Goal: Task Accomplishment & Management: Complete application form

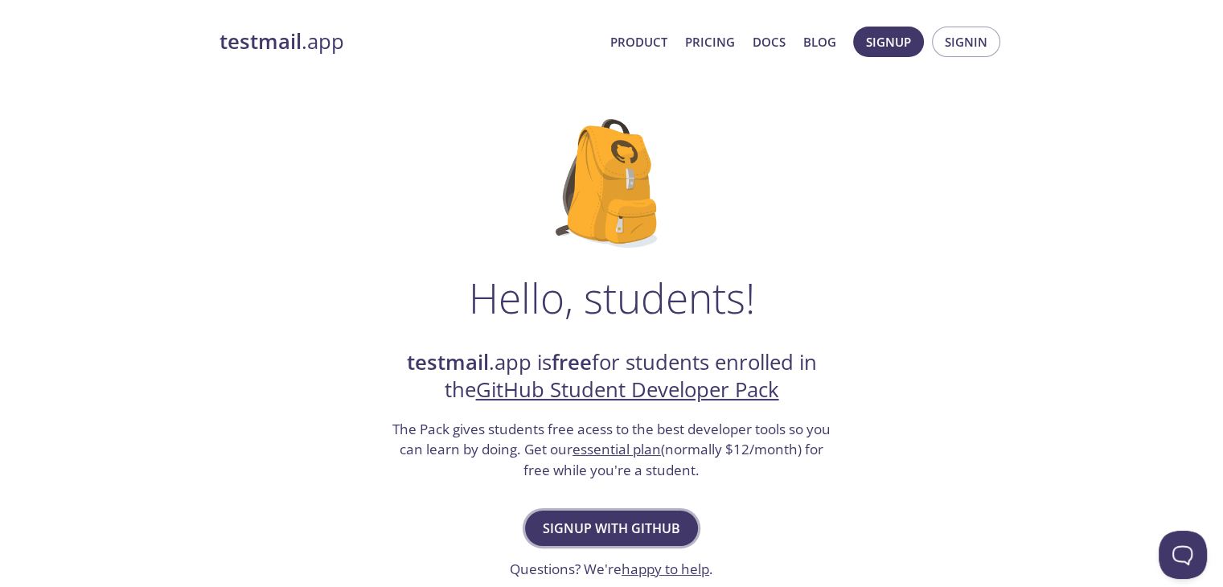
click at [611, 526] on span "Signup with GitHub" at bounding box center [611, 528] width 137 height 23
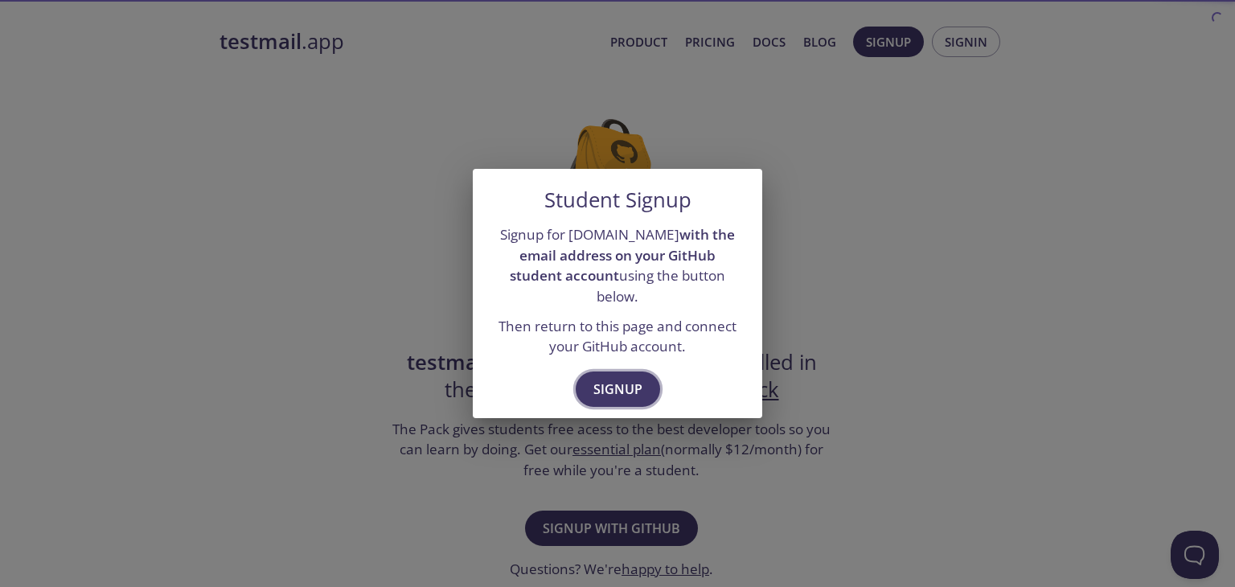
click at [614, 378] on span "Signup" at bounding box center [617, 389] width 49 height 23
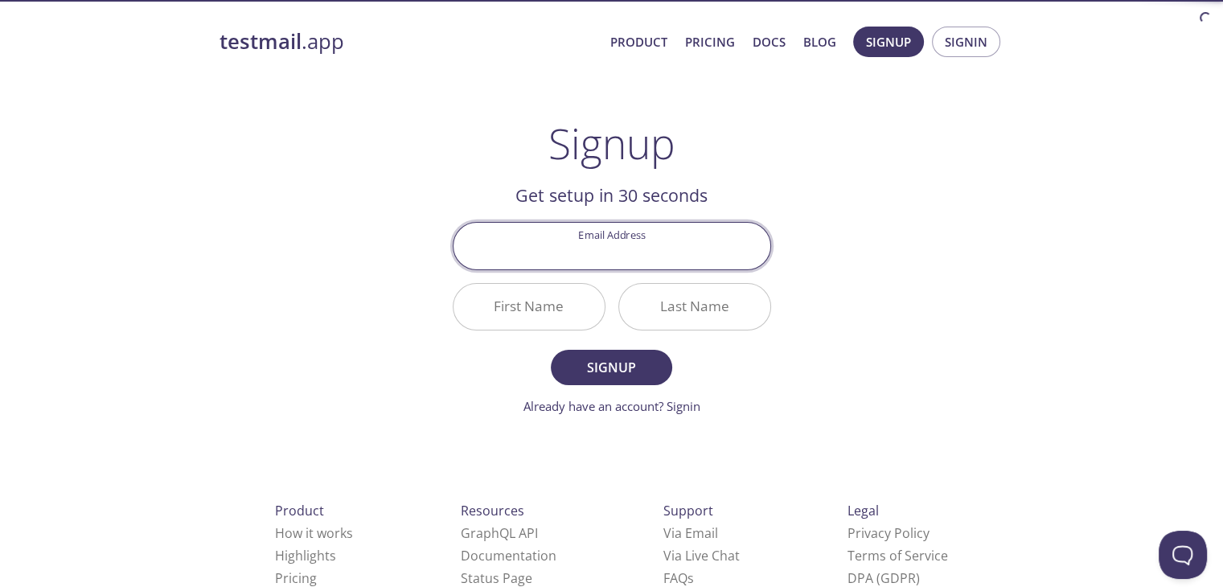
click at [612, 259] on input "Email Address" at bounding box center [611, 246] width 317 height 46
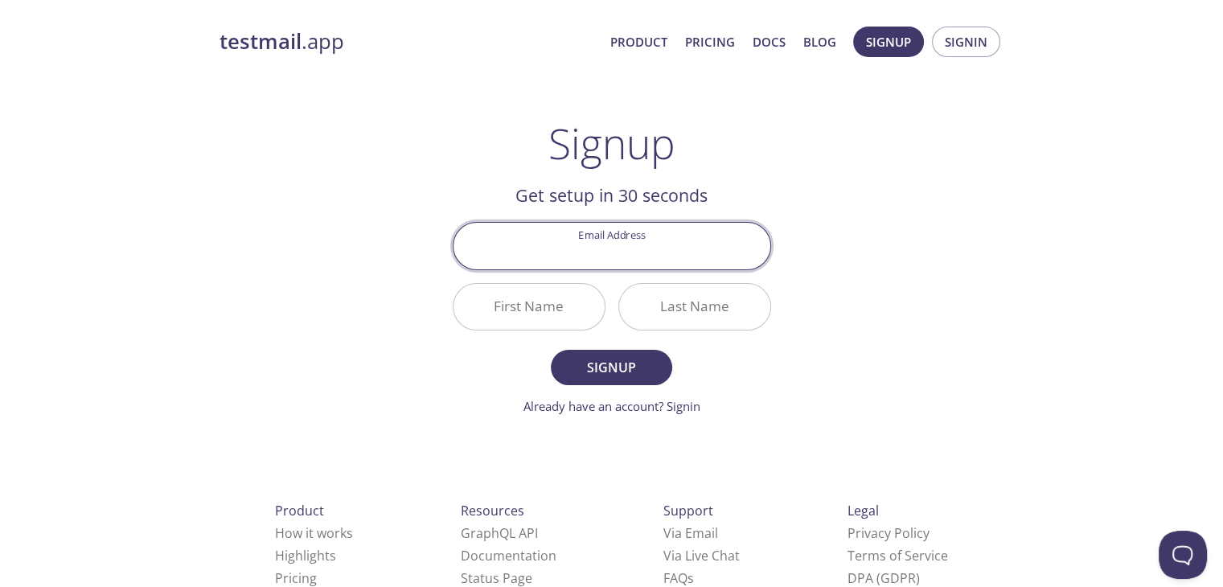
click at [845, 211] on div "testmail .app Product Pricing Docs Blog Signup Signin Signup Get setup in 30 se…" at bounding box center [611, 385] width 823 height 738
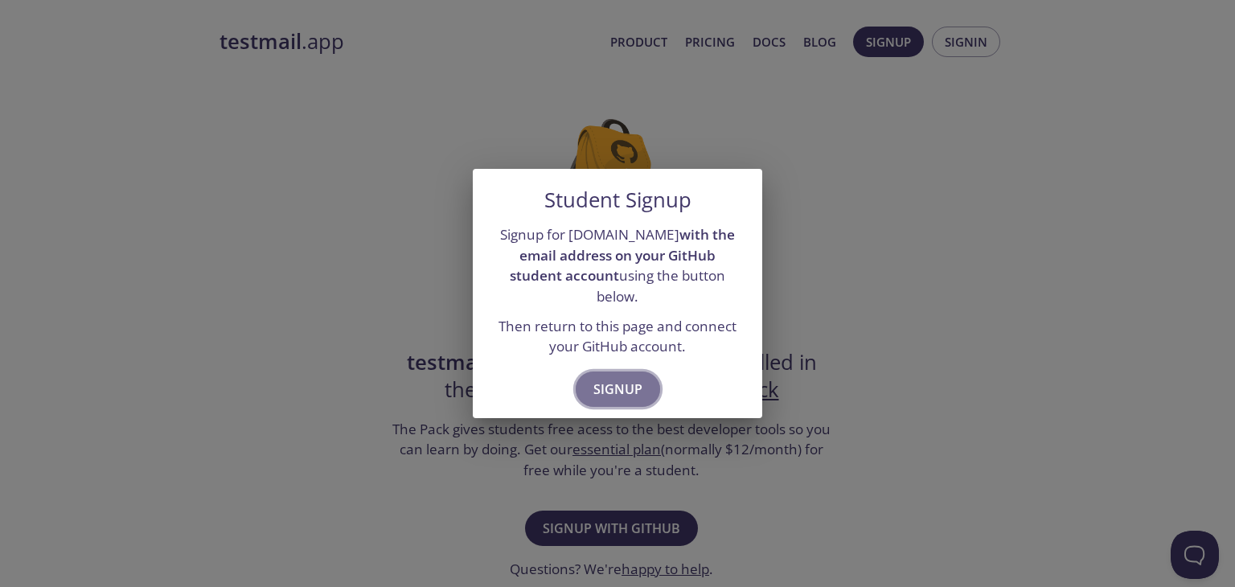
click at [628, 378] on span "Signup" at bounding box center [617, 389] width 49 height 23
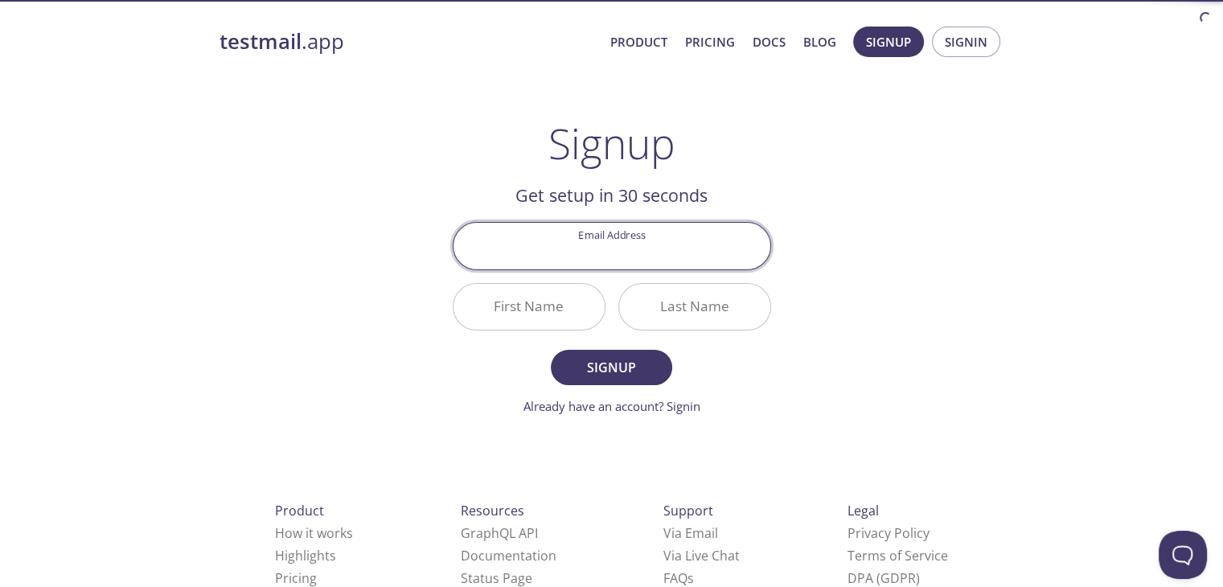
click at [603, 265] on input "Email Address" at bounding box center [611, 246] width 317 height 46
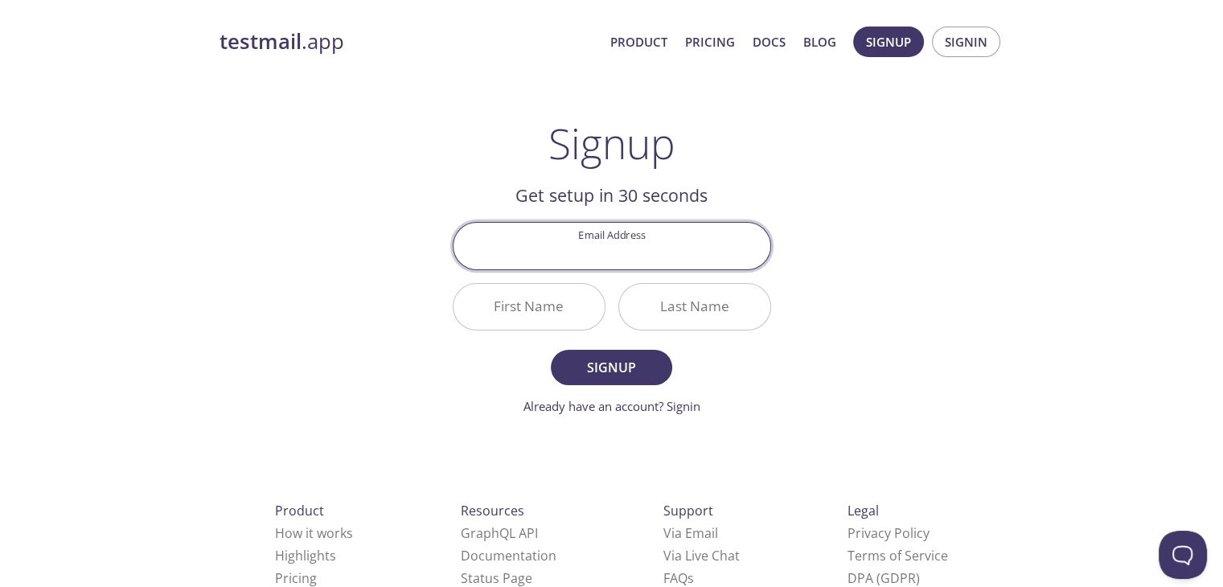
type input "[EMAIL_ADDRESS][DOMAIN_NAME]"
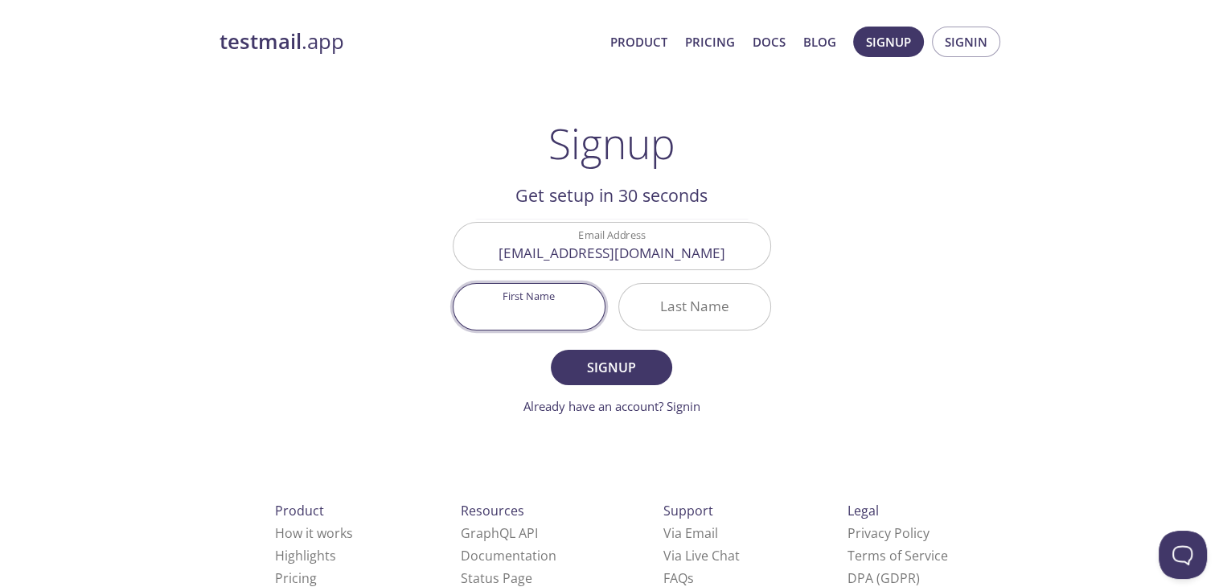
click at [533, 306] on input "First Name" at bounding box center [528, 307] width 151 height 46
type input "Piyush"
click at [716, 310] on input "Last Name" at bounding box center [694, 307] width 151 height 46
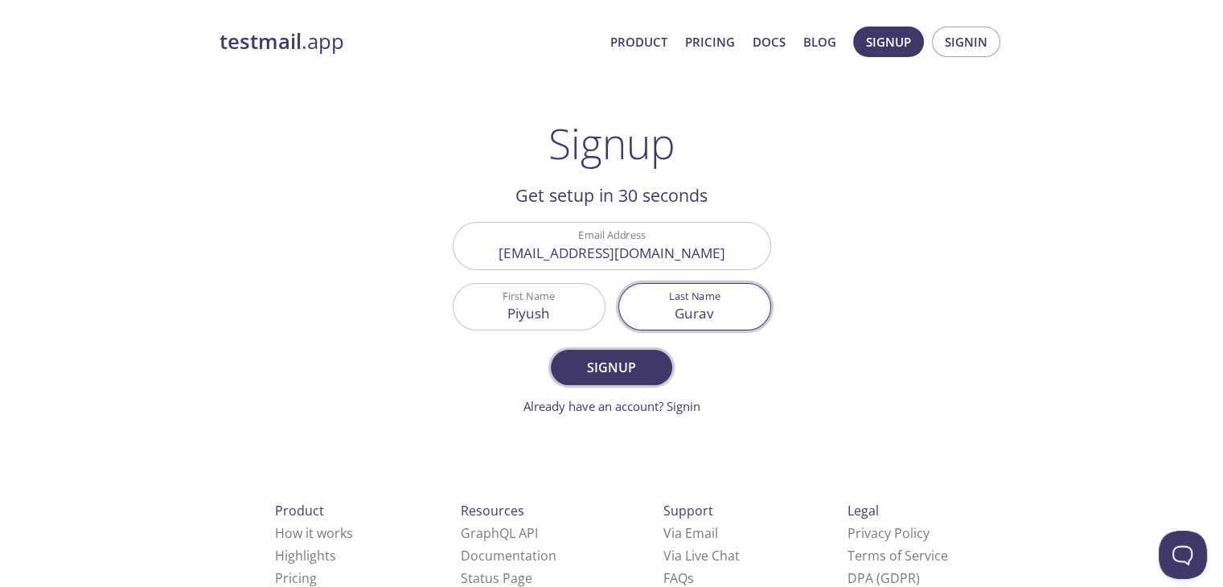
type input "Gurav"
click at [653, 368] on span "Signup" at bounding box center [610, 367] width 85 height 23
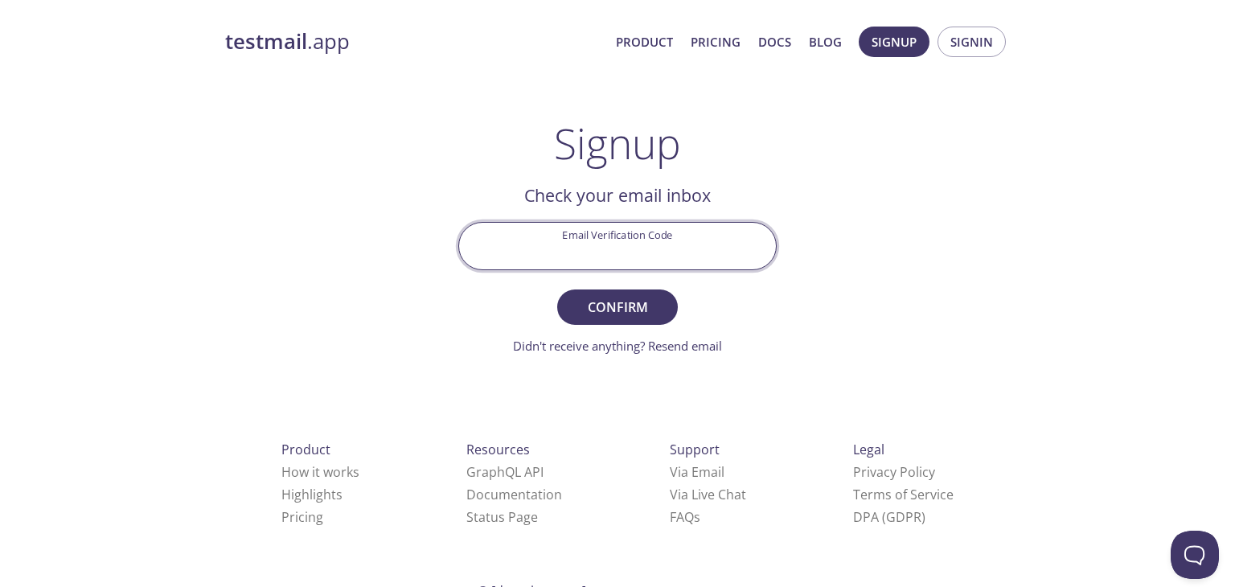
click at [645, 260] on input "Email Verification Code" at bounding box center [617, 246] width 317 height 46
click at [585, 274] on div "Email Verification Code" at bounding box center [617, 245] width 331 height 60
click at [595, 252] on input "Email Verification Code" at bounding box center [617, 246] width 317 height 46
paste input "PlayTech MOM"
type input "PlayTech MOM"
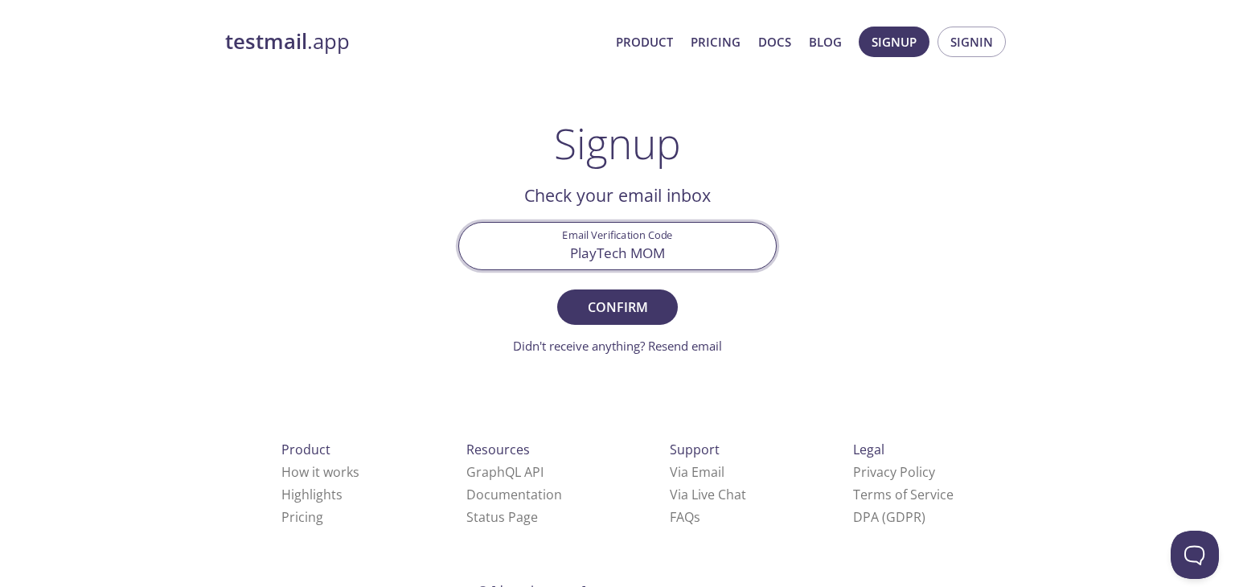
click at [675, 246] on input "PlayTech MOM" at bounding box center [617, 246] width 317 height 46
click at [618, 254] on input "Email Verification Code" at bounding box center [617, 246] width 317 height 46
paste input "GC3YY6Z"
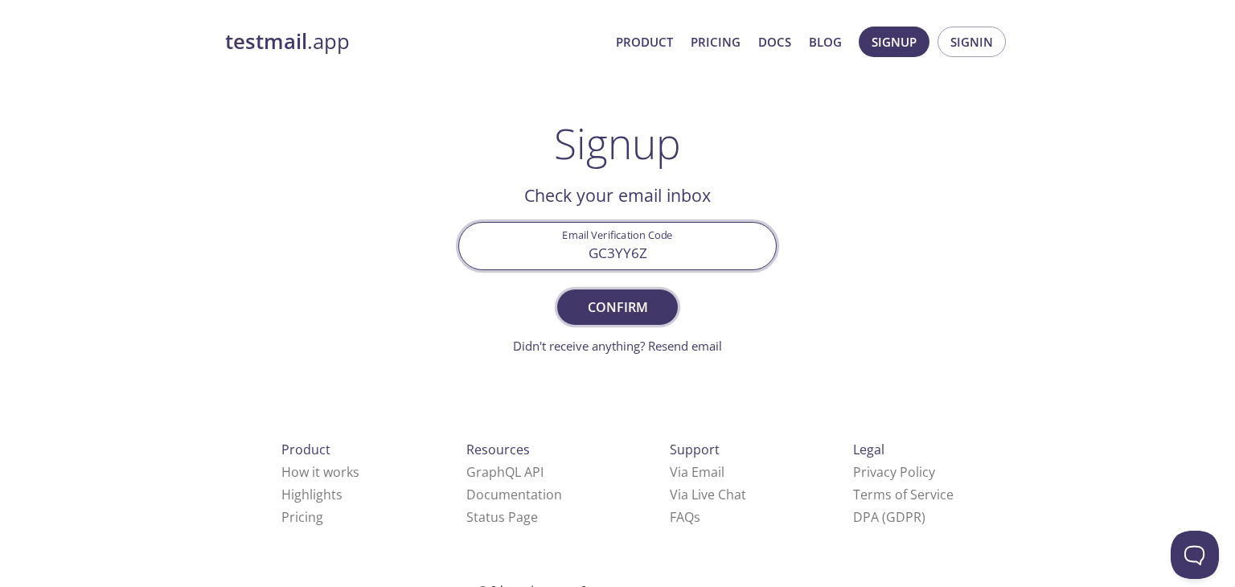
type input "GC3YY6Z"
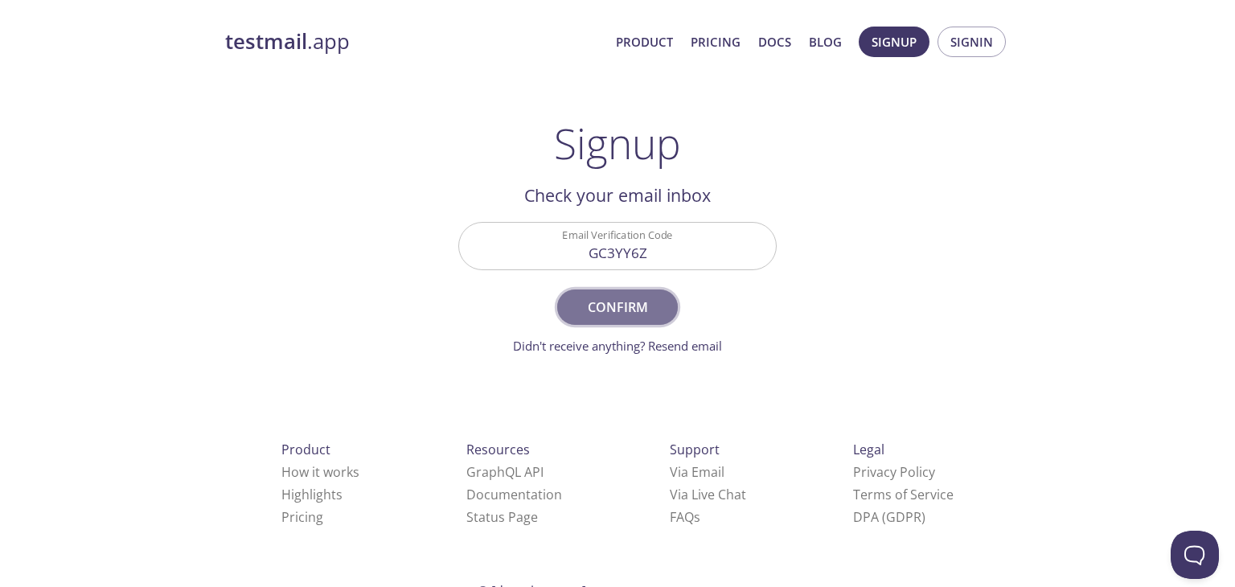
click at [621, 290] on button "Confirm" at bounding box center [617, 306] width 121 height 35
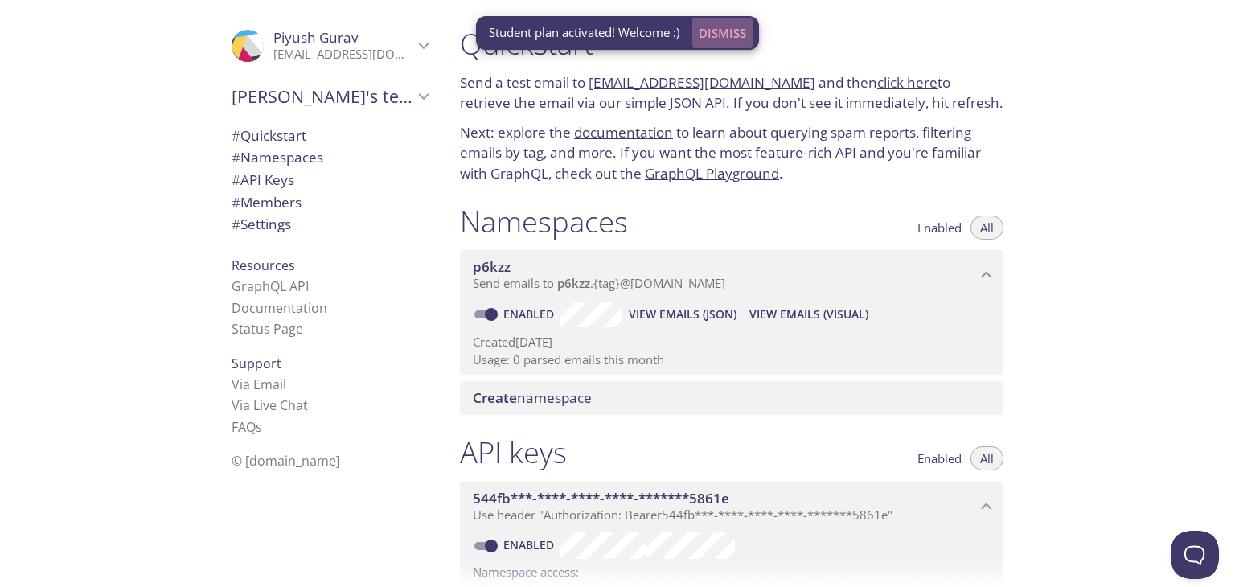
click at [724, 36] on span "Dismiss" at bounding box center [722, 33] width 47 height 21
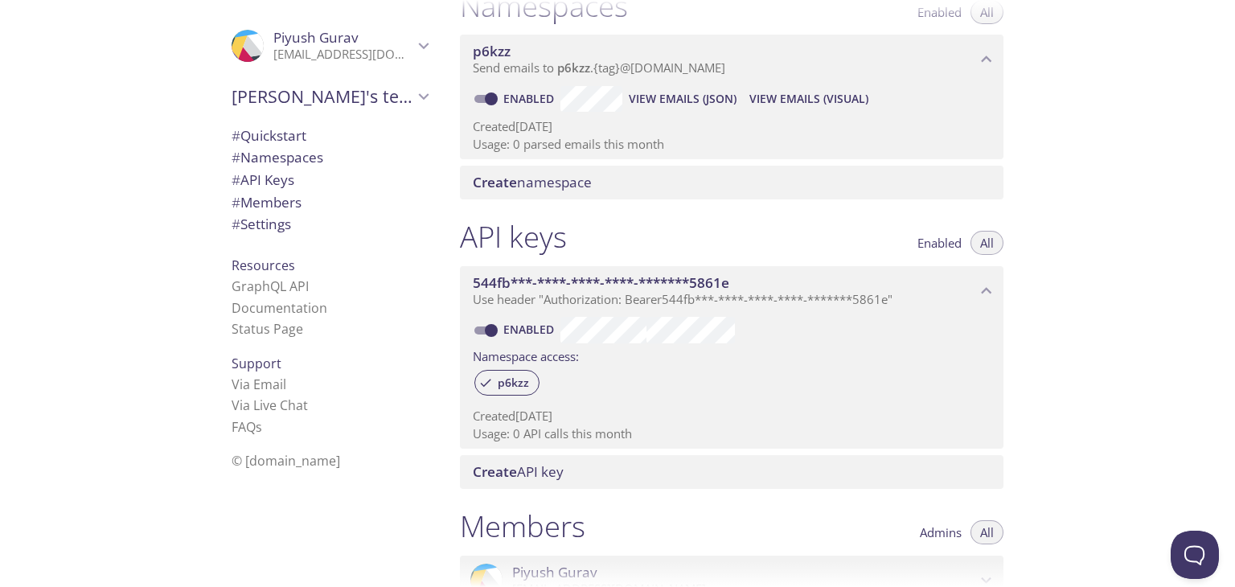
scroll to position [154, 0]
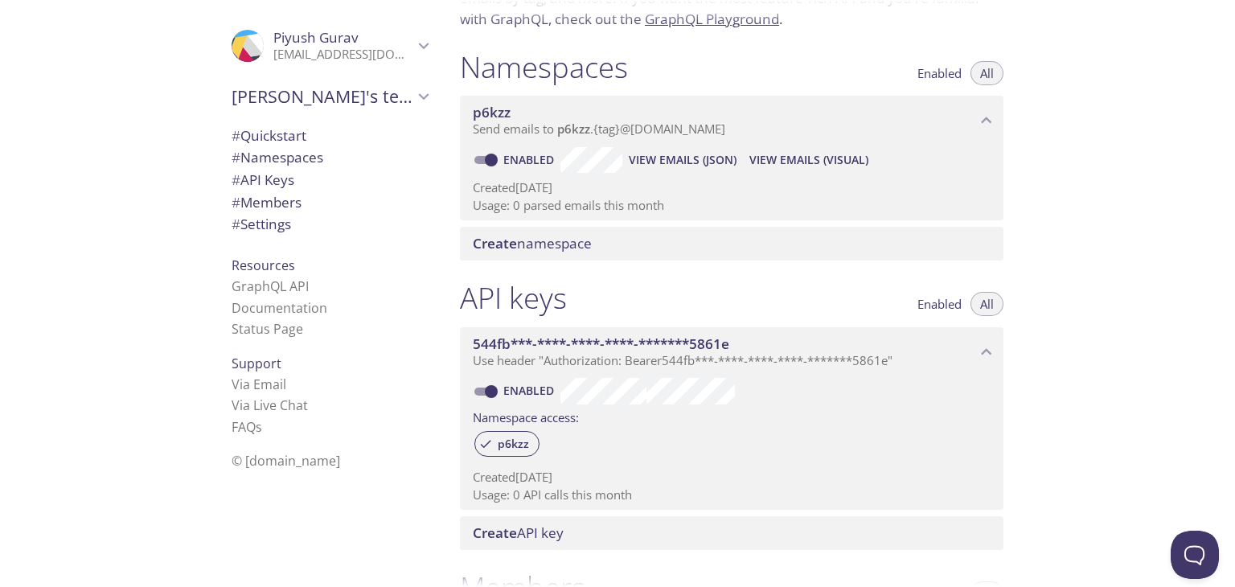
click at [933, 345] on span "544fb***-****-****-****-*******5861e" at bounding box center [724, 344] width 503 height 18
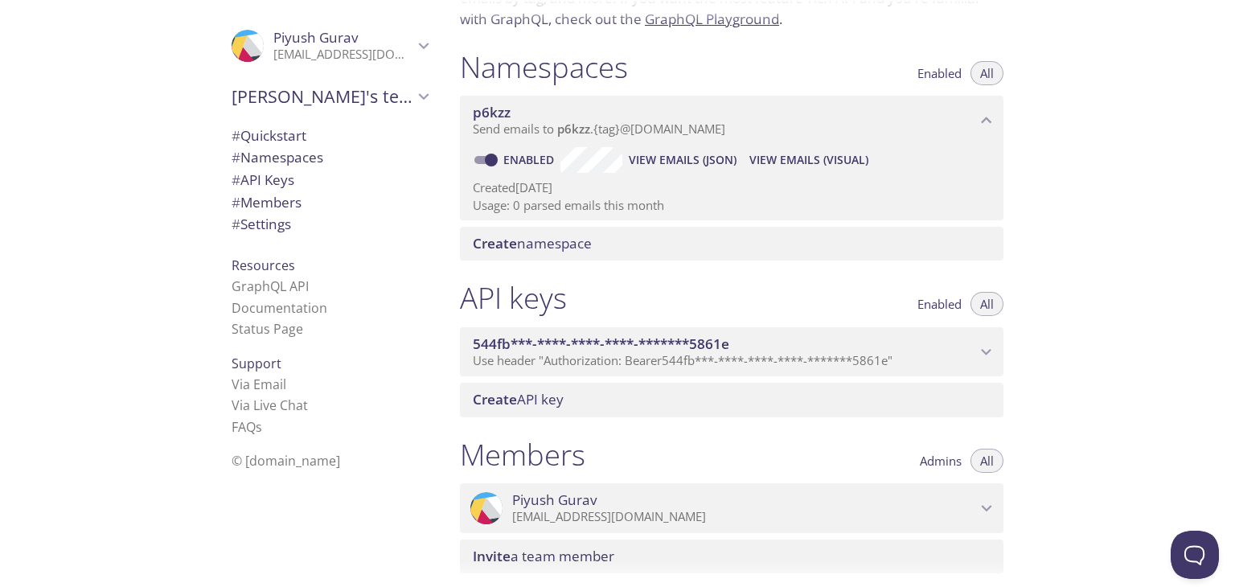
click at [933, 345] on span "544fb***-****-****-****-*******5861e" at bounding box center [724, 344] width 503 height 18
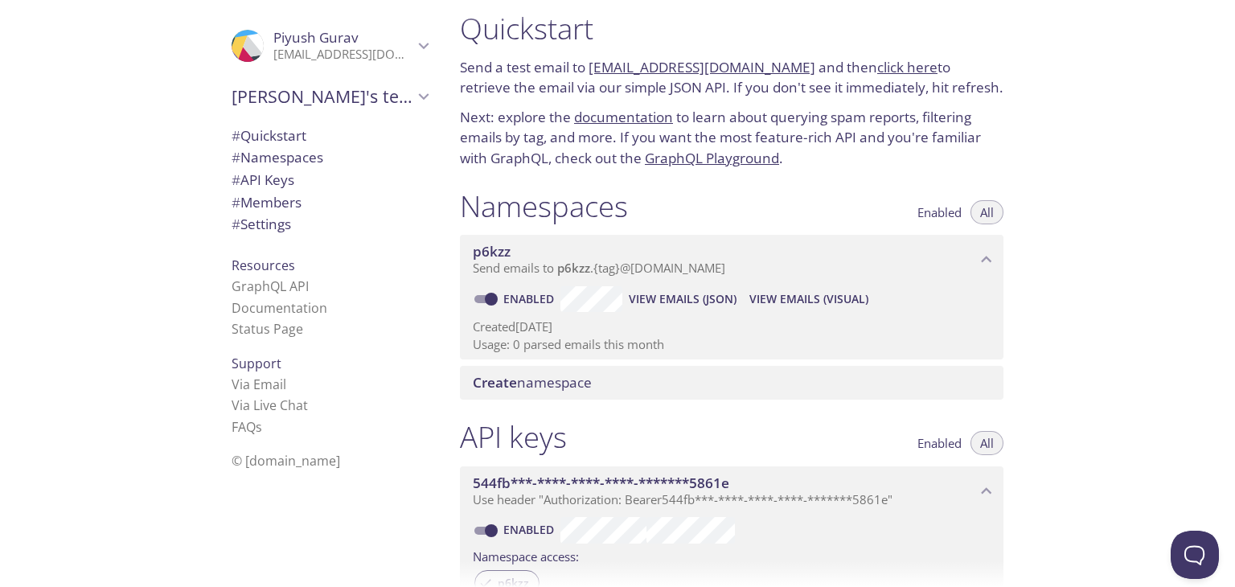
scroll to position [0, 0]
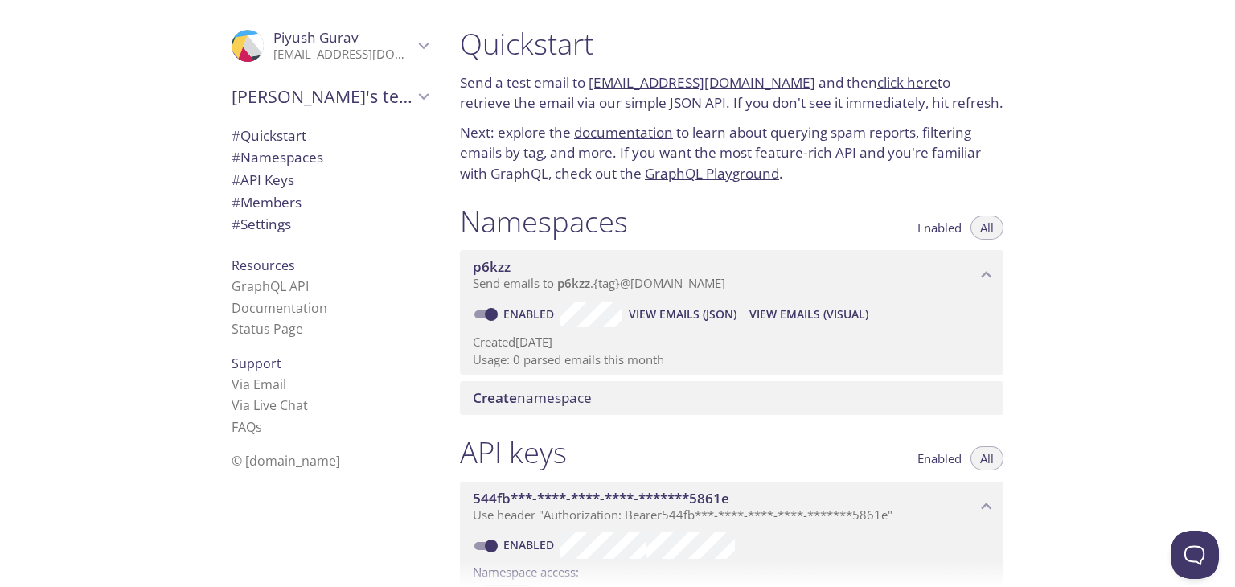
click at [552, 392] on span "Create namespace" at bounding box center [532, 397] width 119 height 18
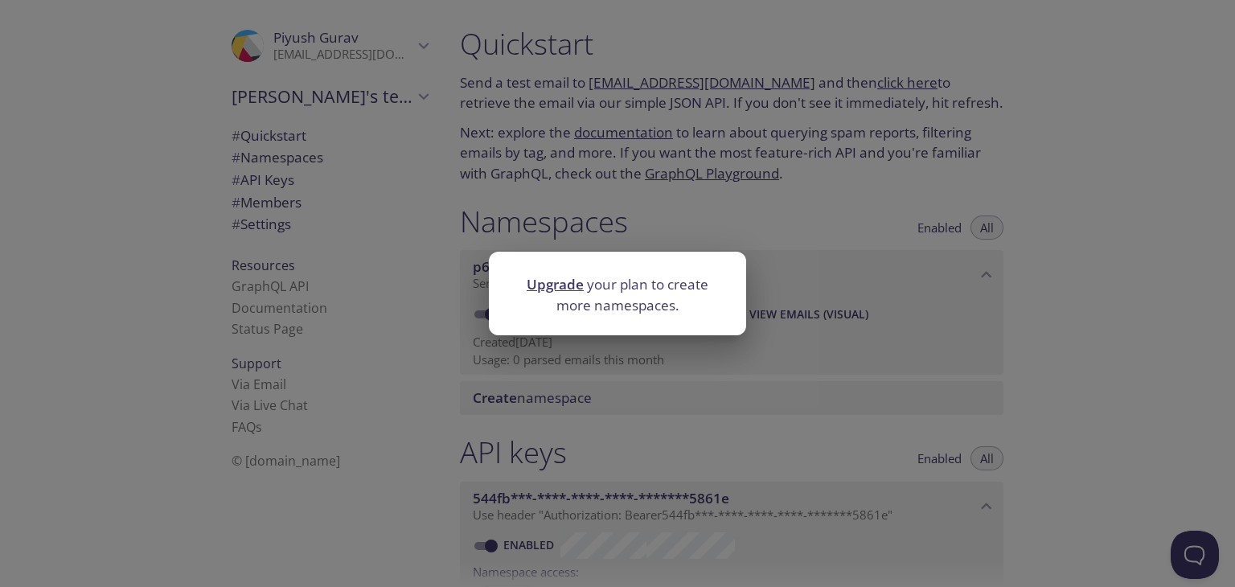
click at [585, 388] on div "Upgrade your plan to create more namespaces." at bounding box center [617, 293] width 1235 height 587
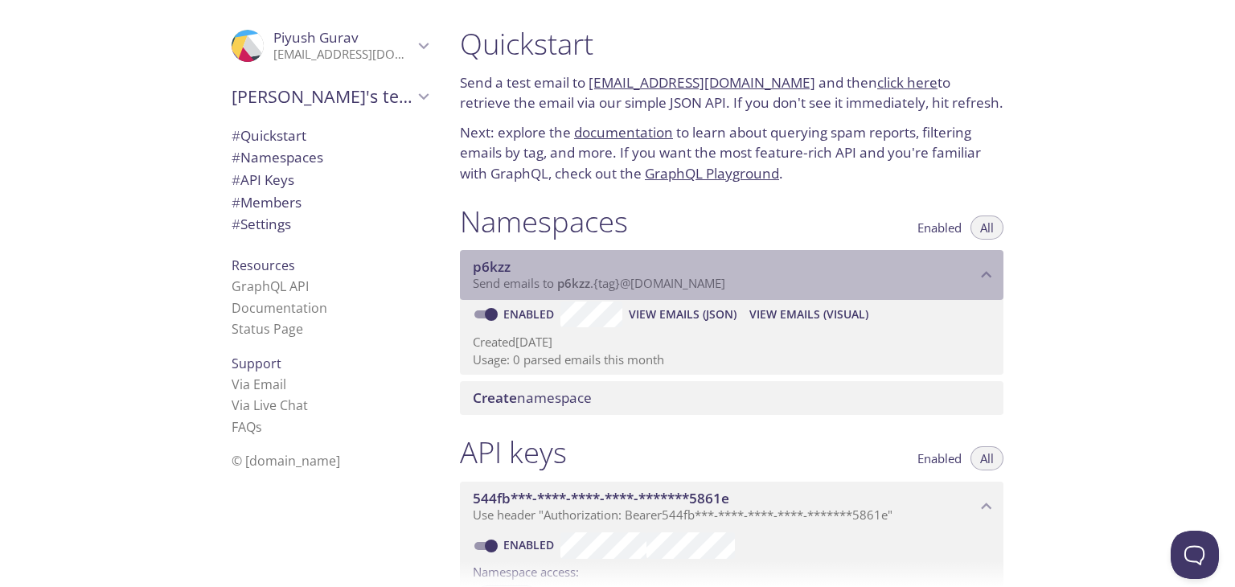
click at [539, 280] on span "Send emails to p6kzz . {tag} @[DOMAIN_NAME]" at bounding box center [599, 283] width 252 height 16
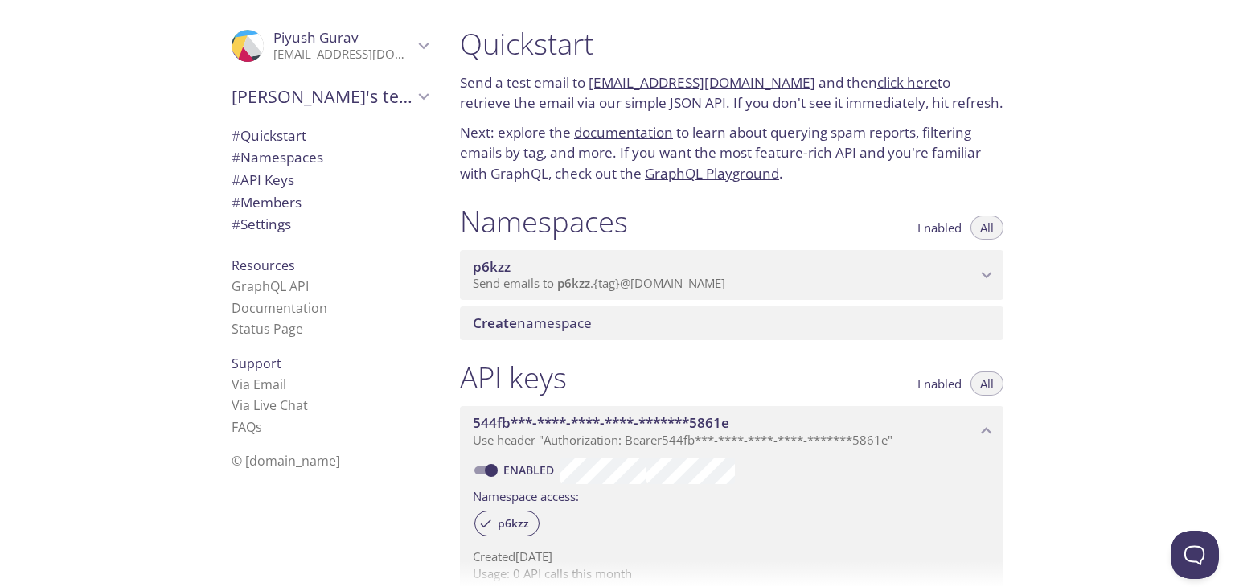
click at [539, 280] on span "Send emails to p6kzz . {tag} @[DOMAIN_NAME]" at bounding box center [599, 283] width 252 height 16
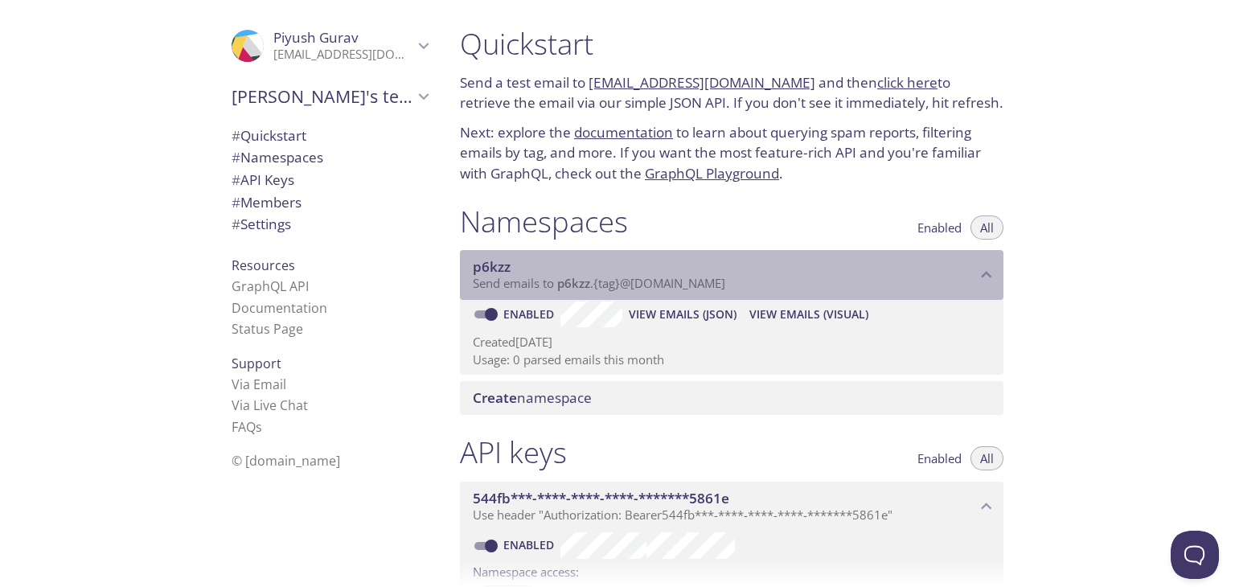
click at [497, 272] on span "p6kzz" at bounding box center [492, 266] width 38 height 18
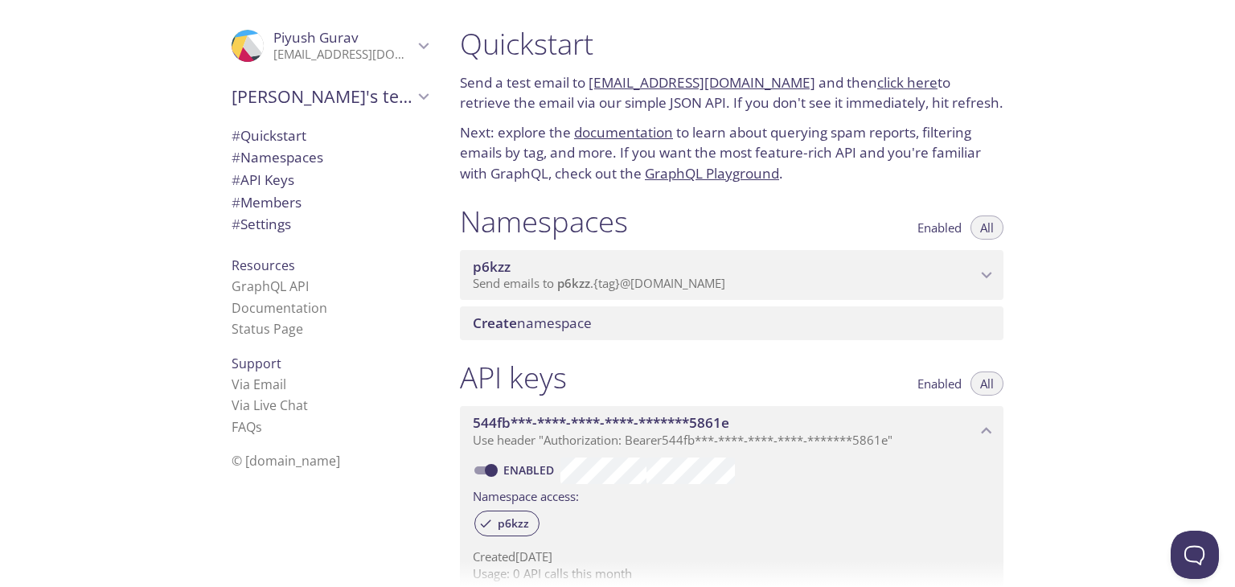
click at [486, 265] on span "p6kzz" at bounding box center [492, 266] width 38 height 18
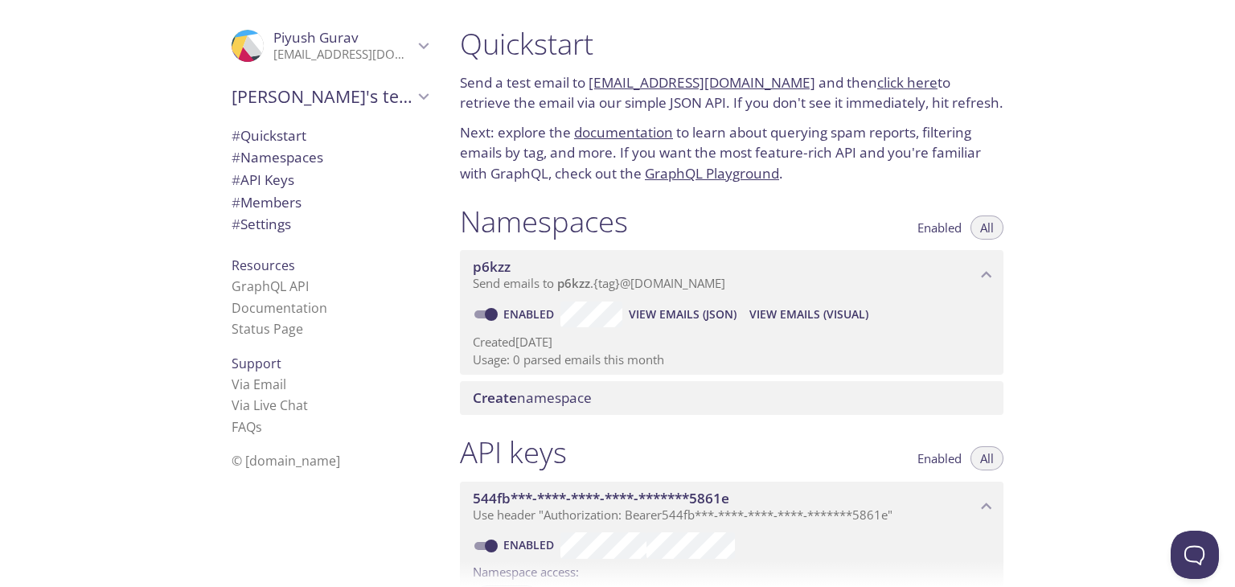
click at [852, 270] on span "p6kzz" at bounding box center [724, 267] width 503 height 18
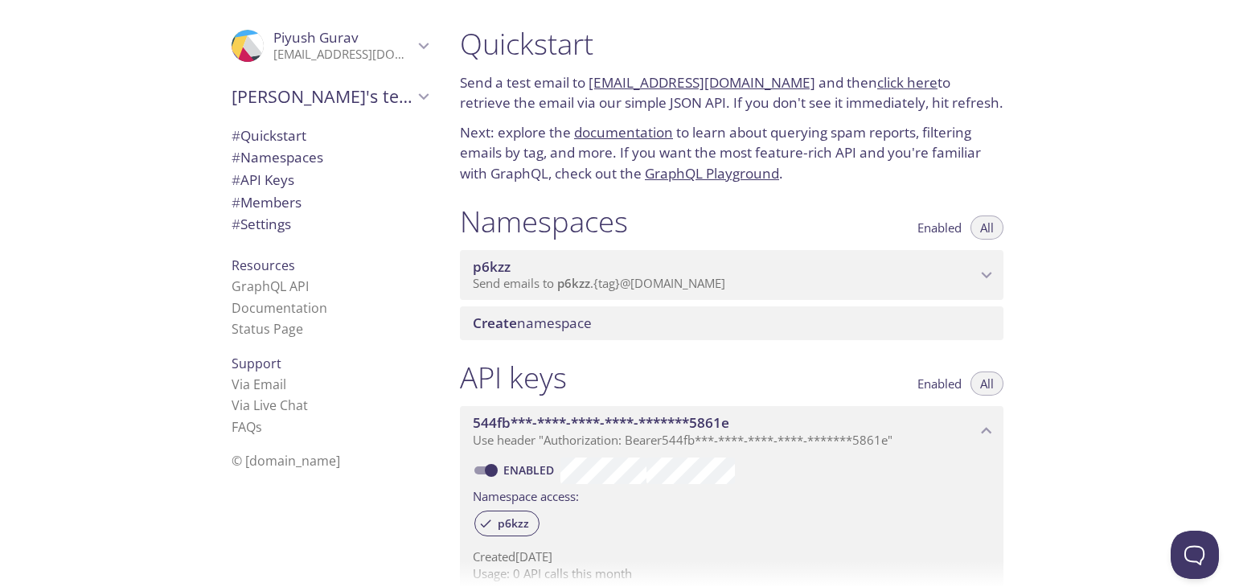
click at [535, 263] on span "p6kzz" at bounding box center [724, 267] width 503 height 18
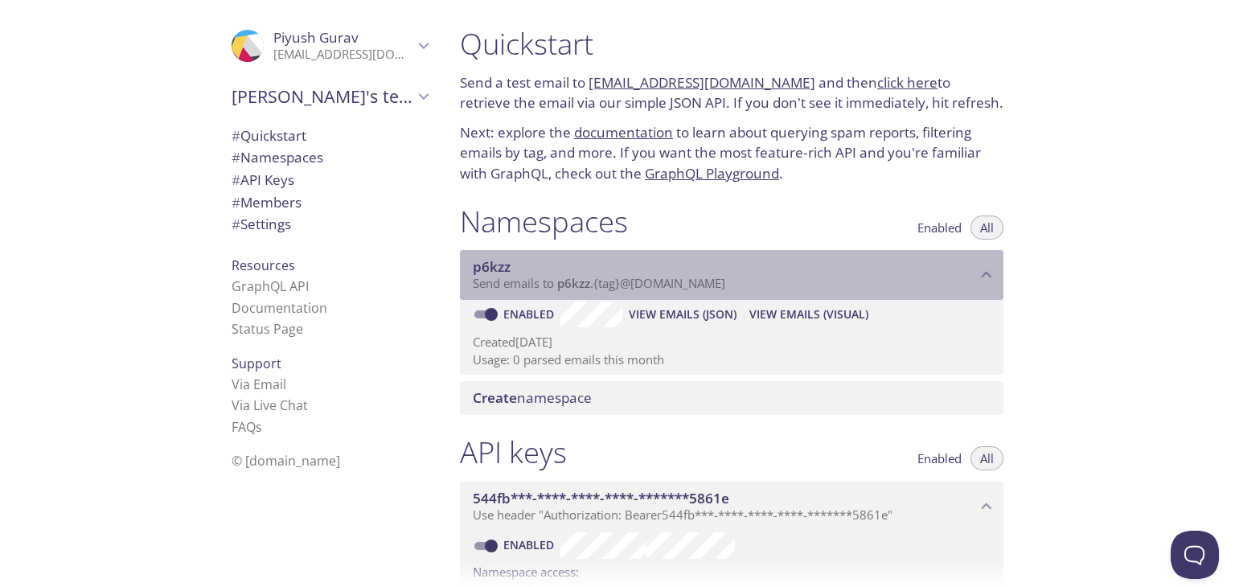
click at [482, 265] on span "p6kzz" at bounding box center [492, 266] width 38 height 18
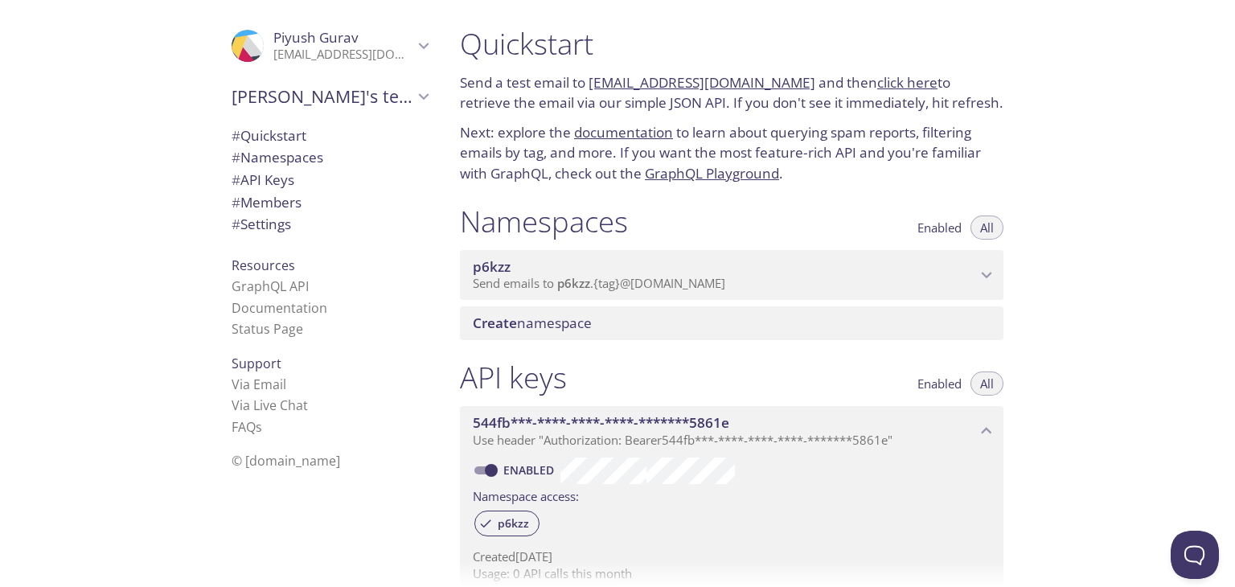
click at [482, 265] on span "p6kzz" at bounding box center [492, 266] width 38 height 18
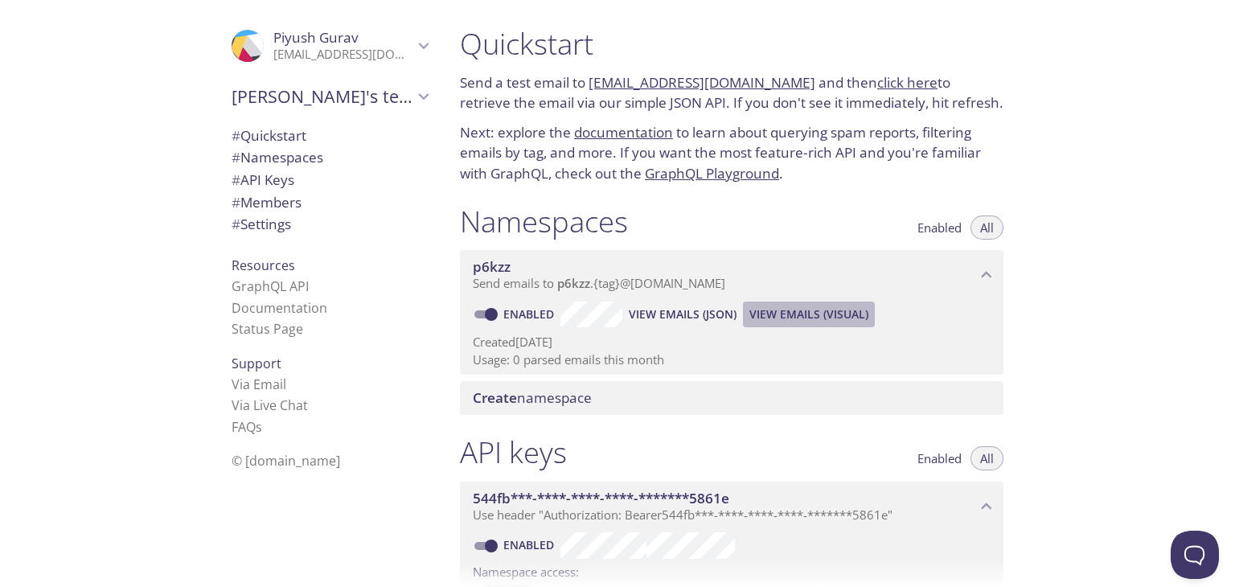
click at [772, 314] on span "View Emails (Visual)" at bounding box center [808, 314] width 119 height 19
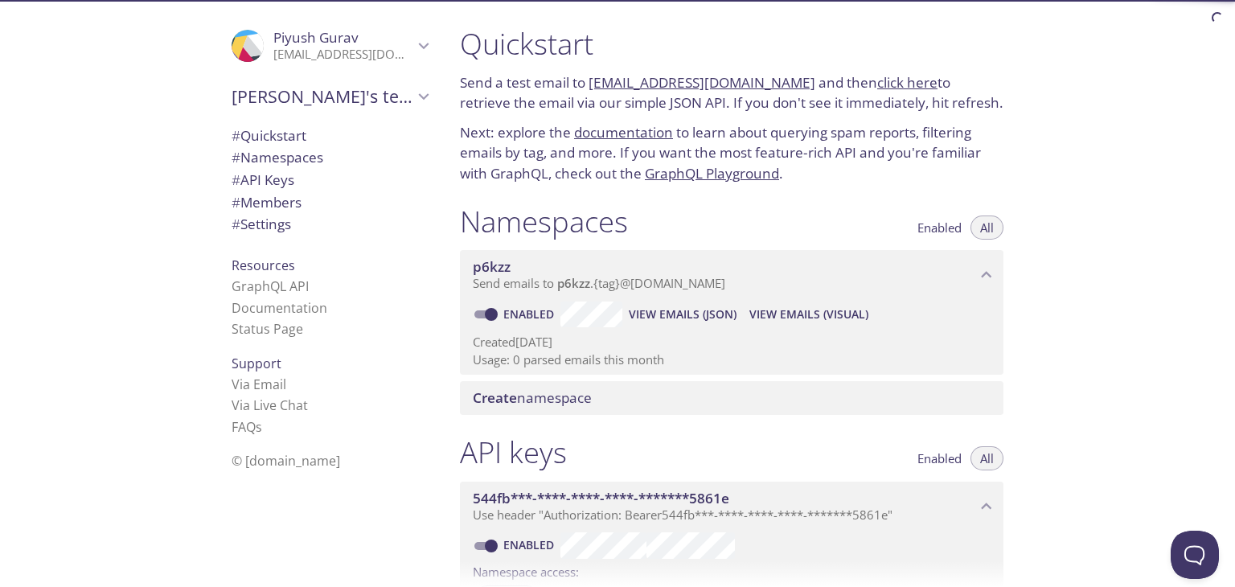
click at [718, 316] on span "View Emails (JSON)" at bounding box center [683, 314] width 108 height 19
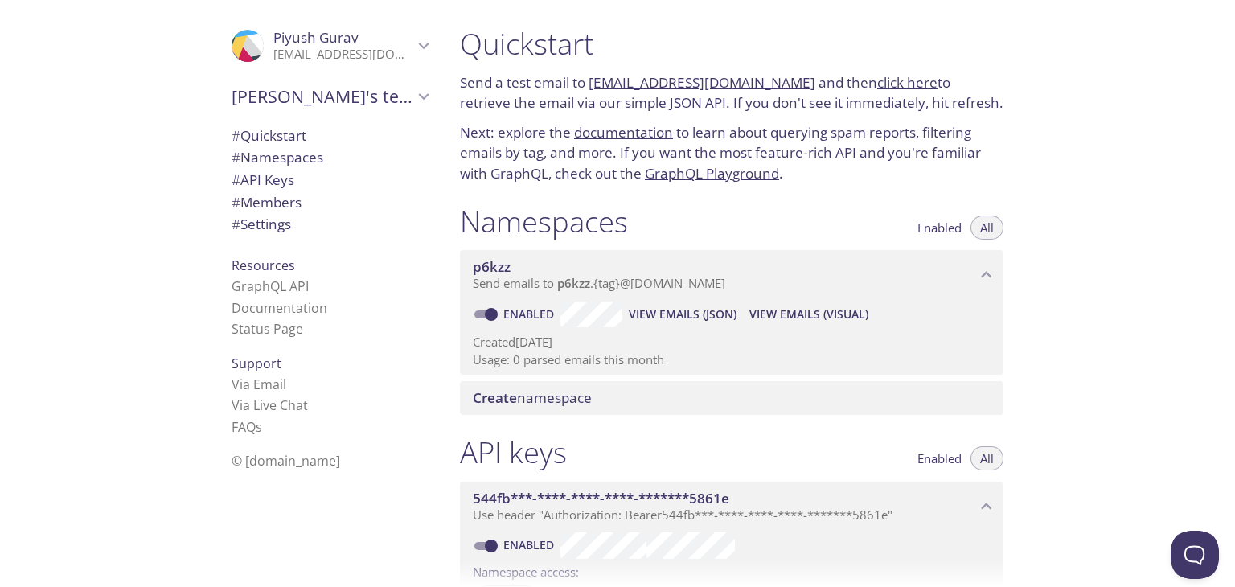
click at [283, 146] on span "# Quickstart" at bounding box center [330, 135] width 196 height 21
click at [259, 376] on link "Via Email" at bounding box center [259, 384] width 55 height 18
